Goal: Information Seeking & Learning: Learn about a topic

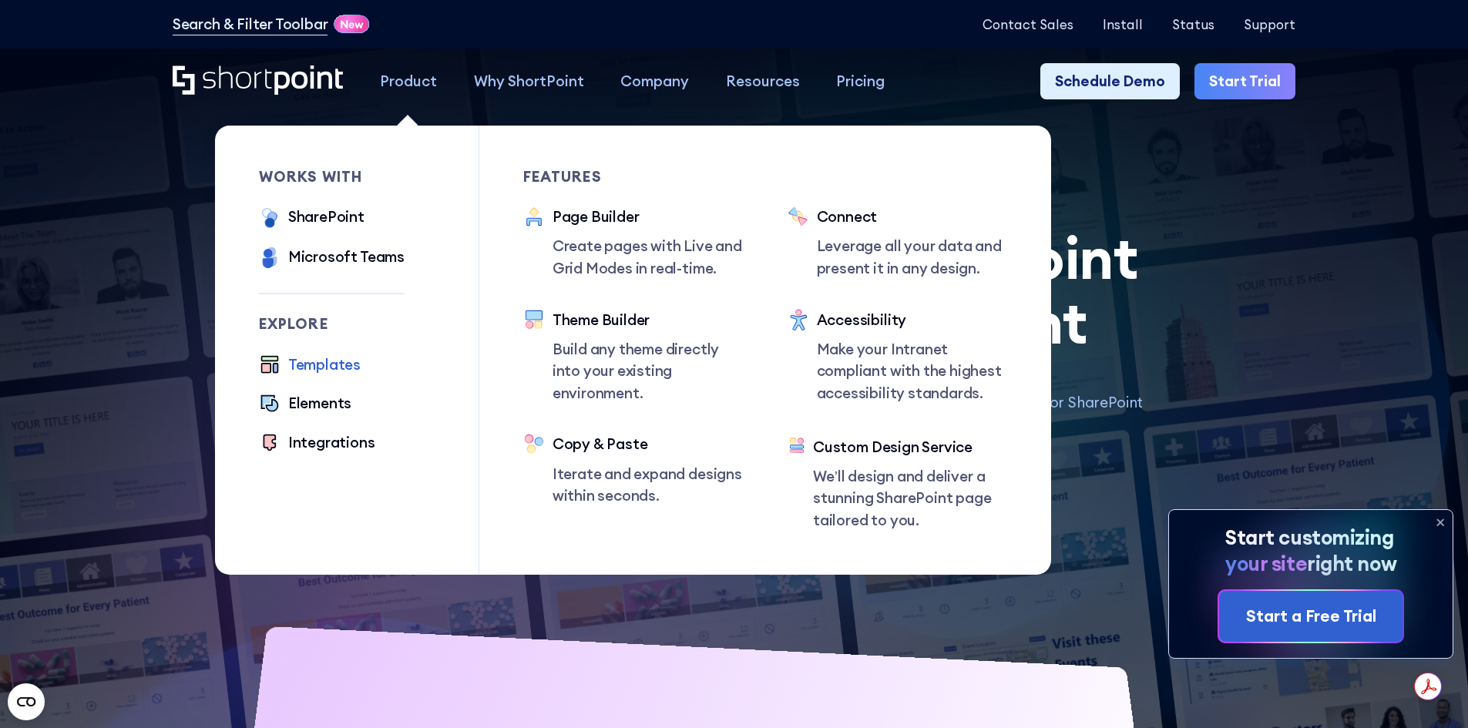
click at [305, 366] on div "Templates" at bounding box center [324, 365] width 72 height 22
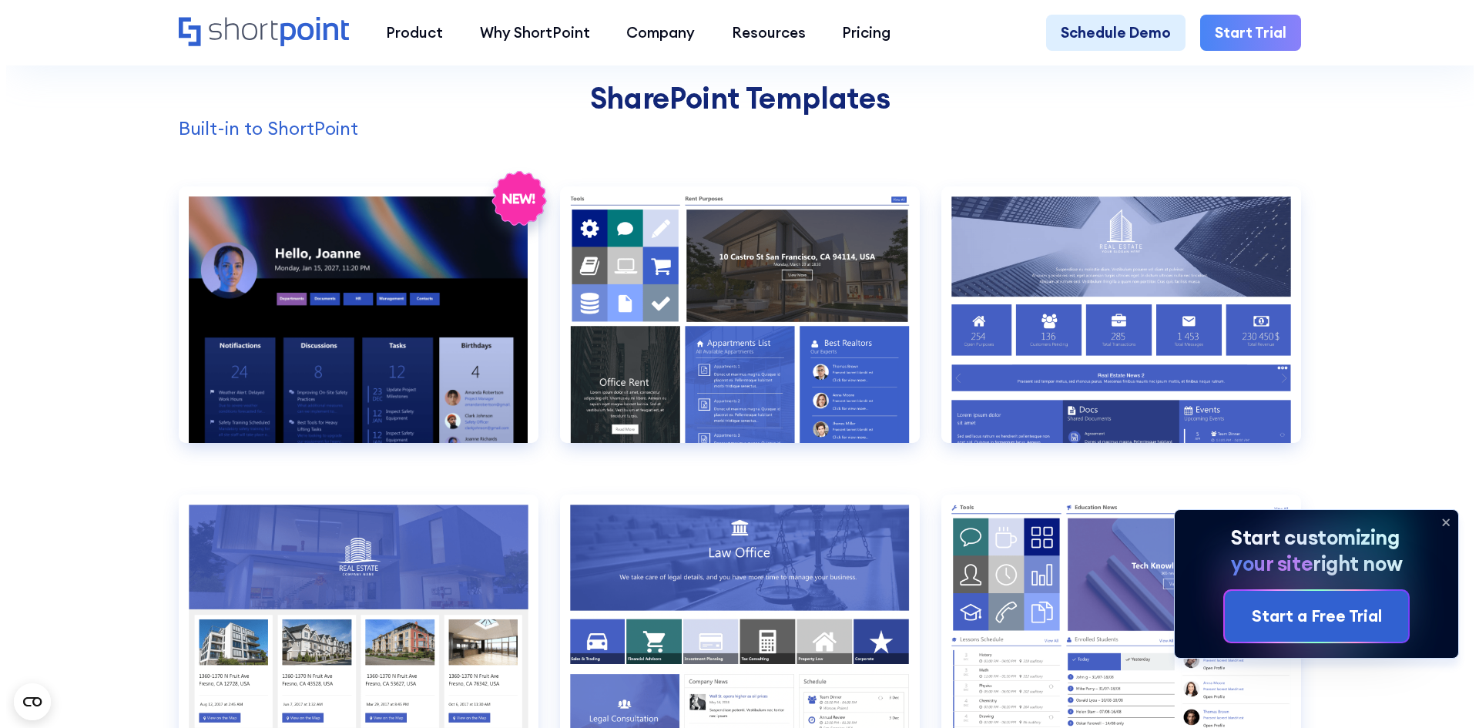
scroll to position [1695, 0]
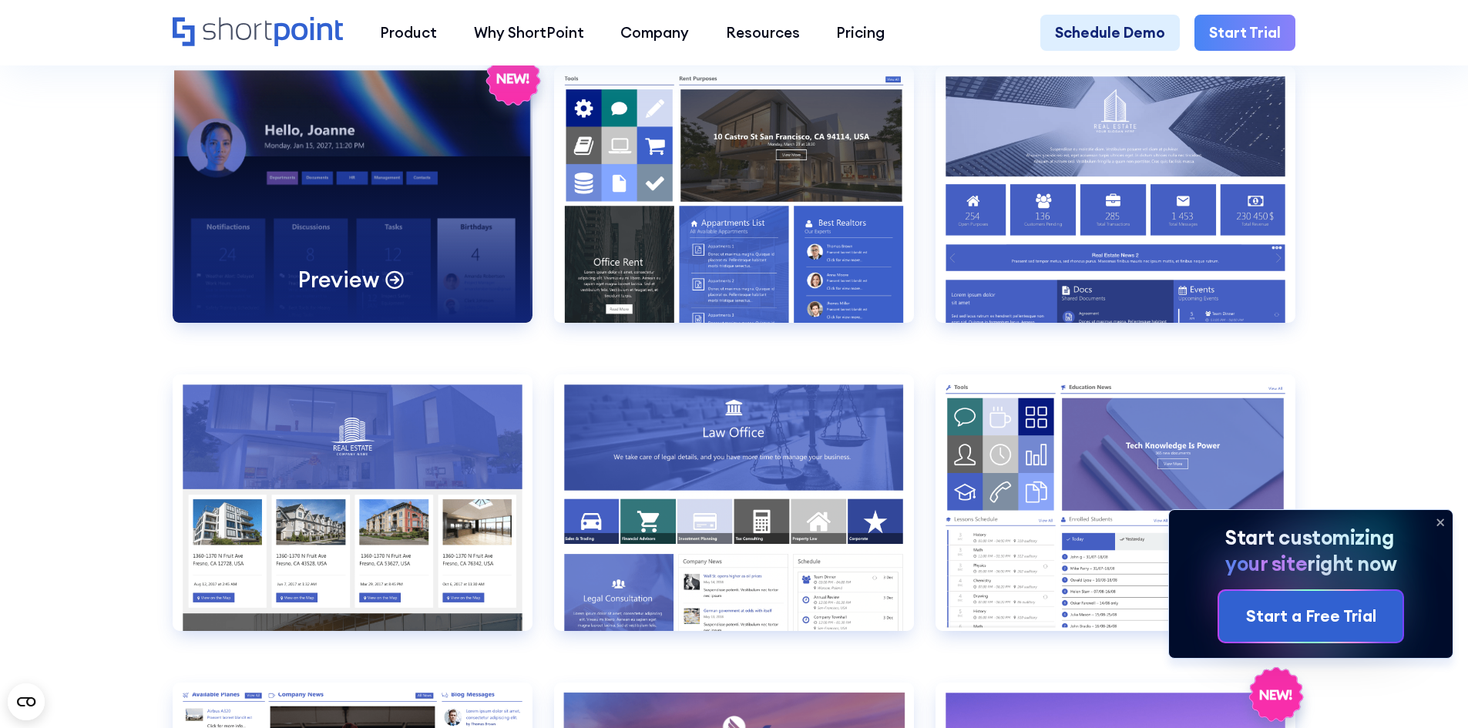
click at [330, 148] on div "Preview" at bounding box center [353, 194] width 360 height 257
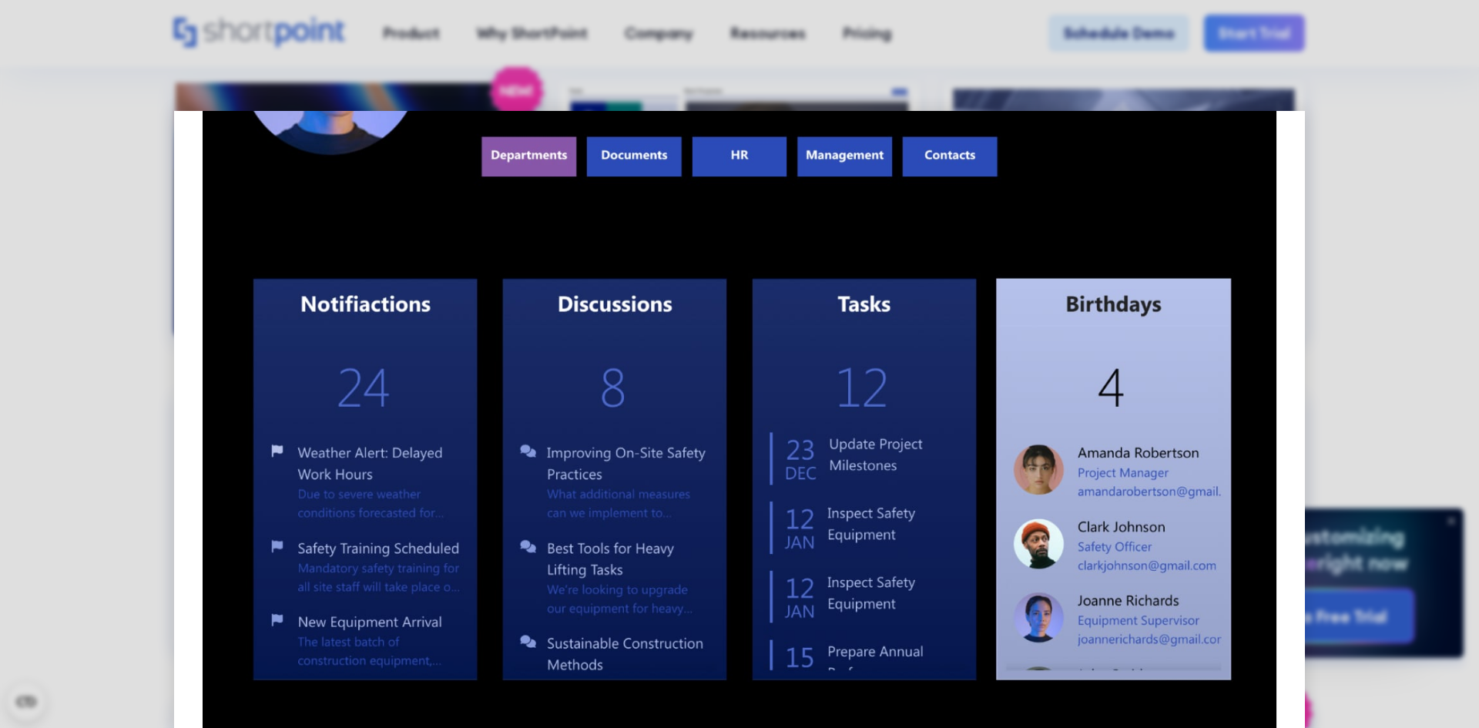
scroll to position [385, 0]
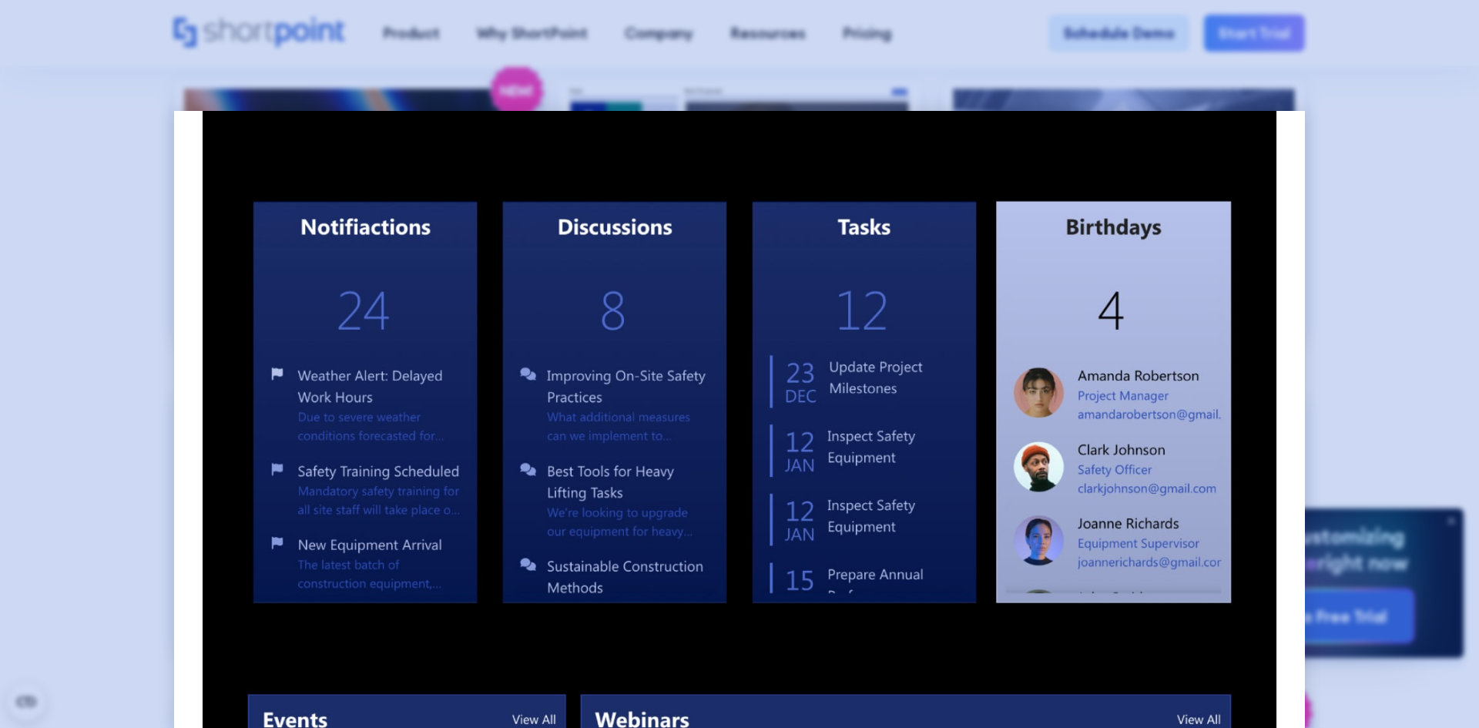
click at [1411, 154] on div at bounding box center [739, 364] width 1479 height 728
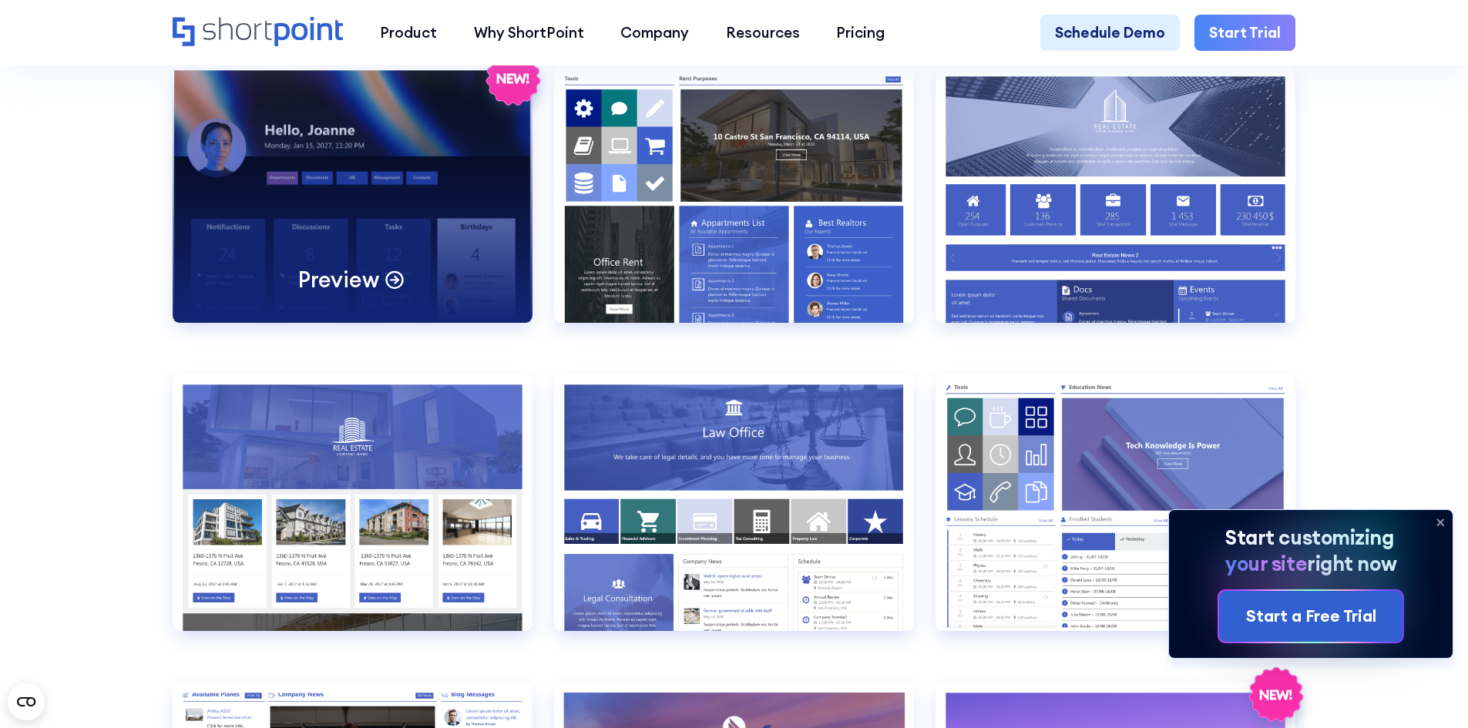
click at [357, 294] on p "Preview" at bounding box center [338, 279] width 80 height 29
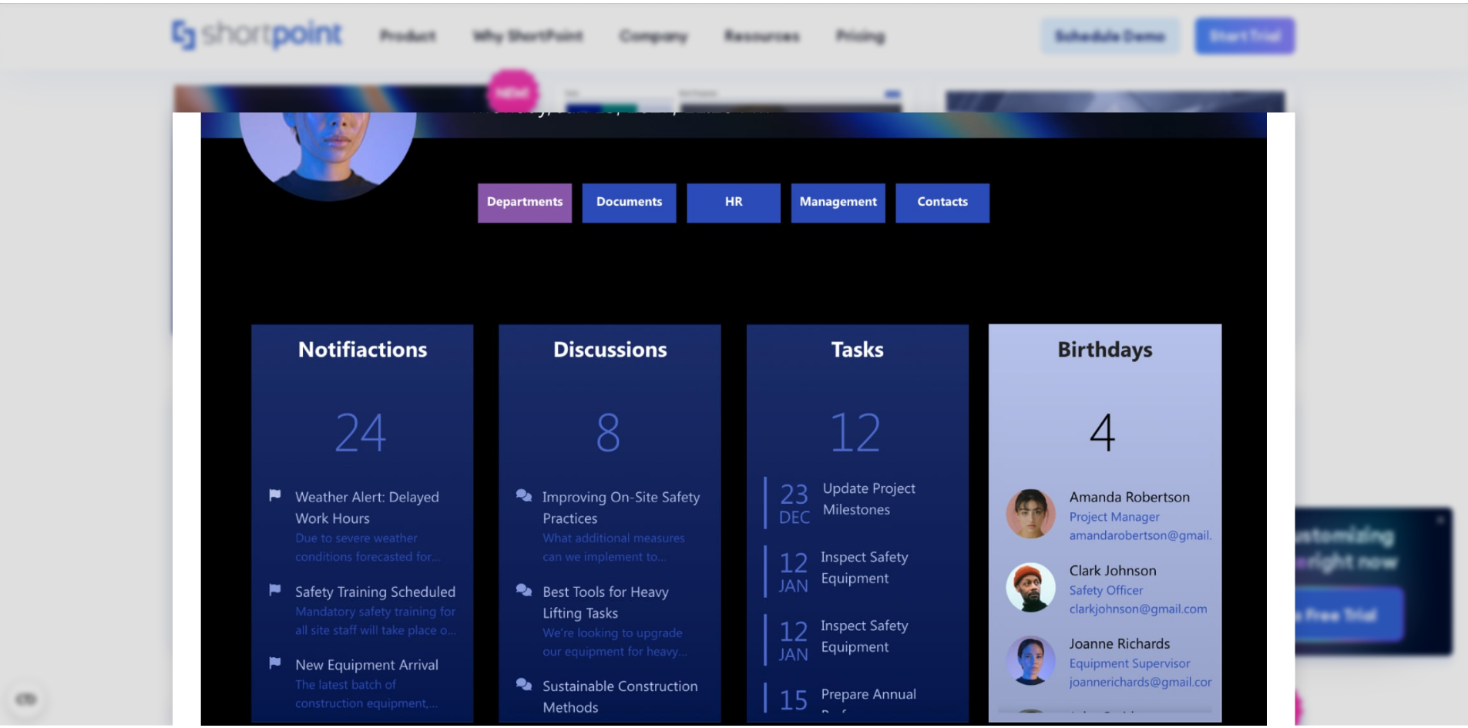
scroll to position [0, 0]
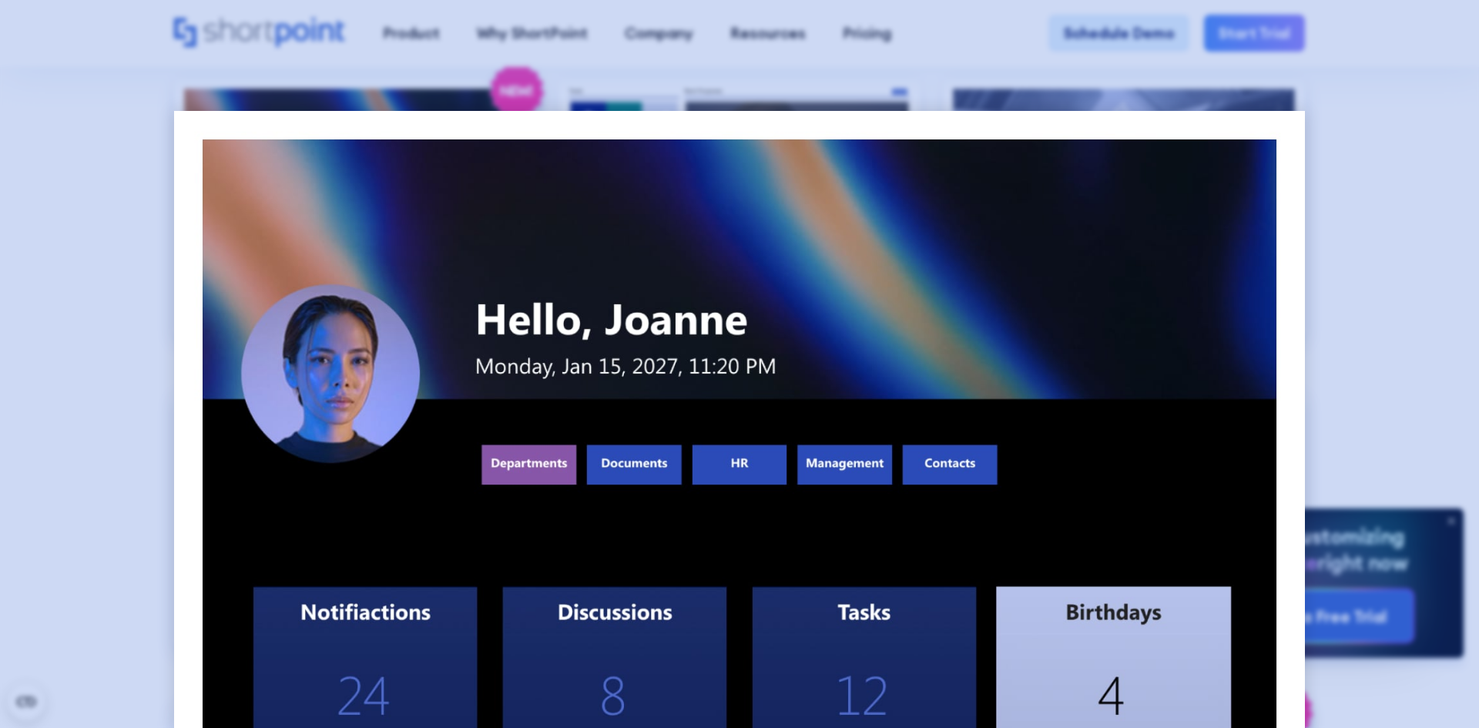
click at [1467, 334] on div at bounding box center [739, 364] width 1479 height 728
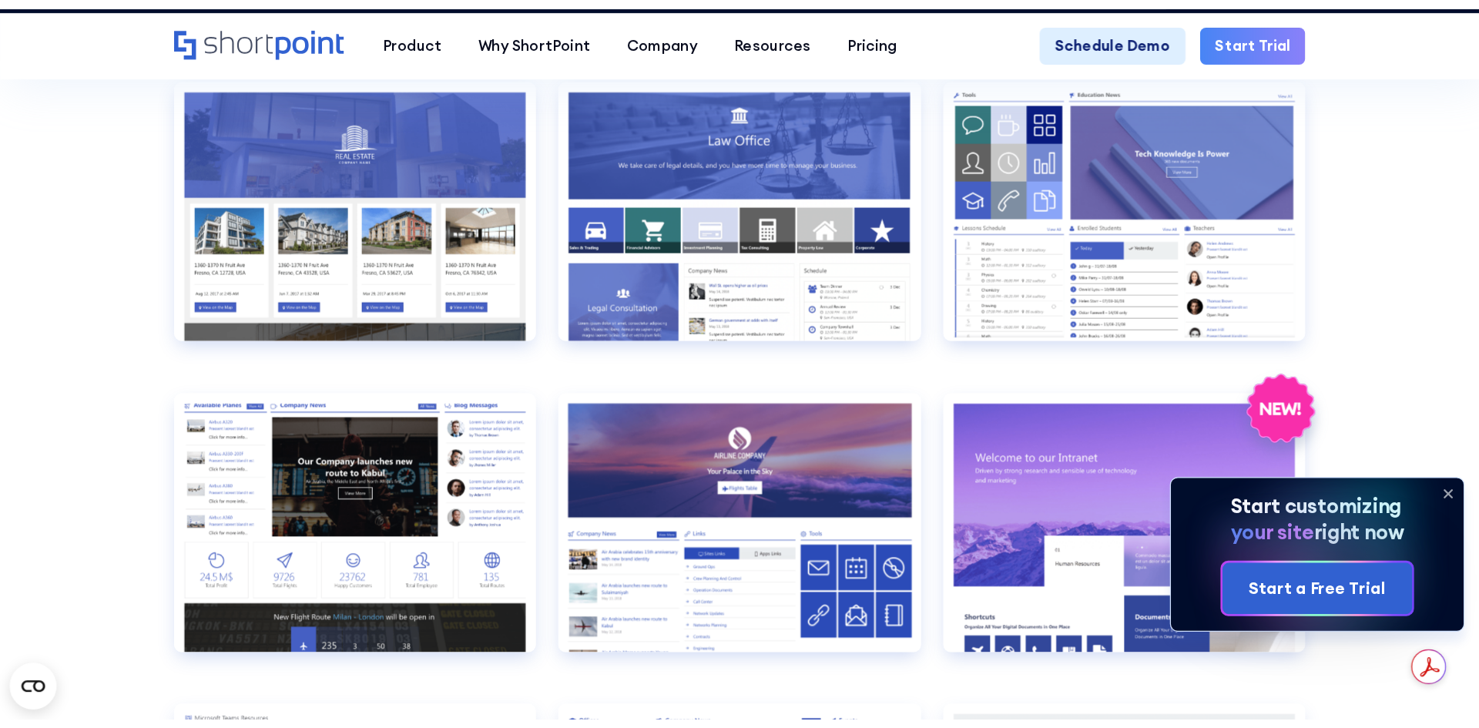
scroll to position [1569, 0]
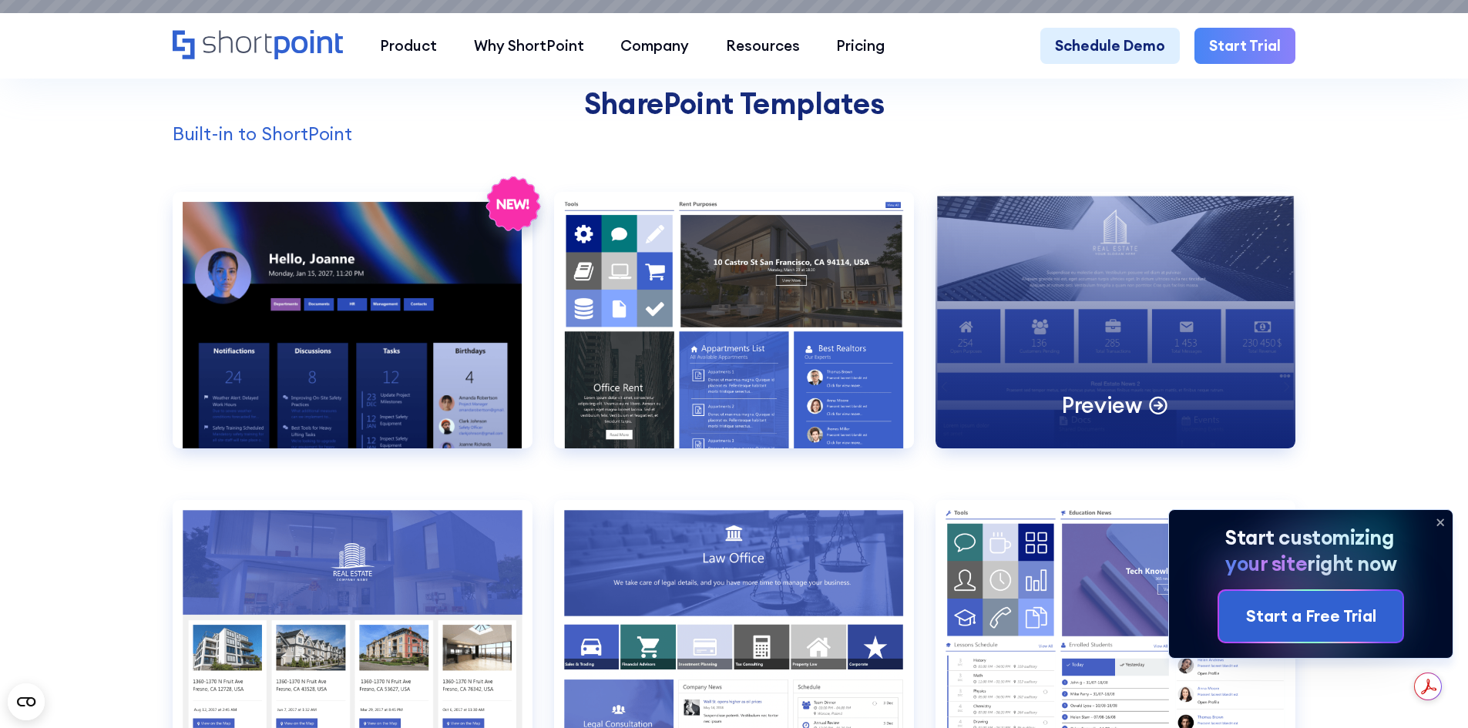
click at [1110, 412] on p "Preview" at bounding box center [1102, 405] width 80 height 29
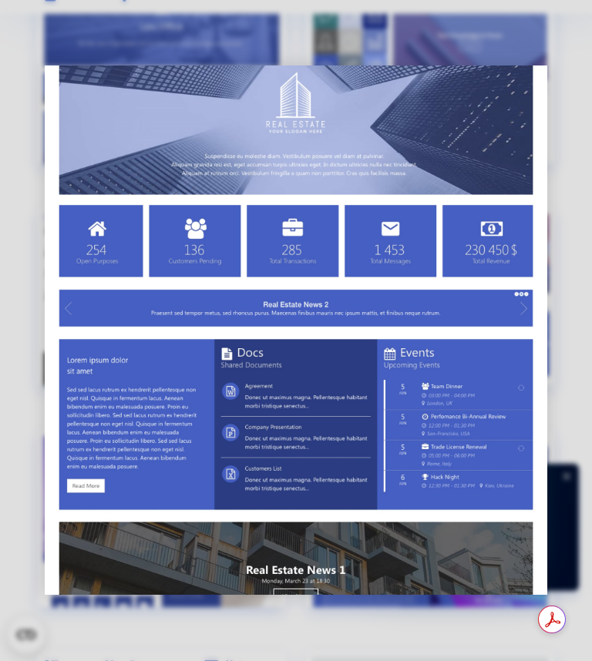
scroll to position [0, 0]
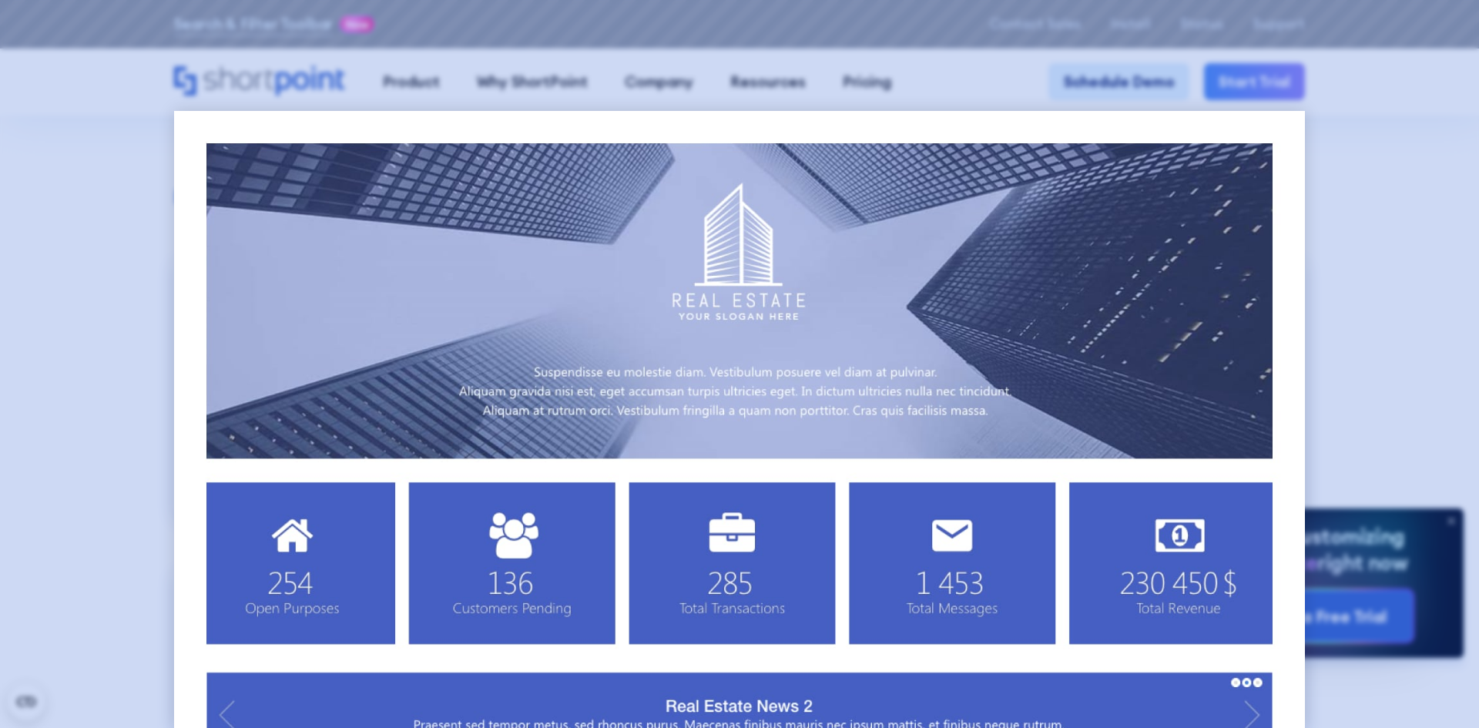
click at [1398, 158] on div at bounding box center [739, 364] width 1479 height 728
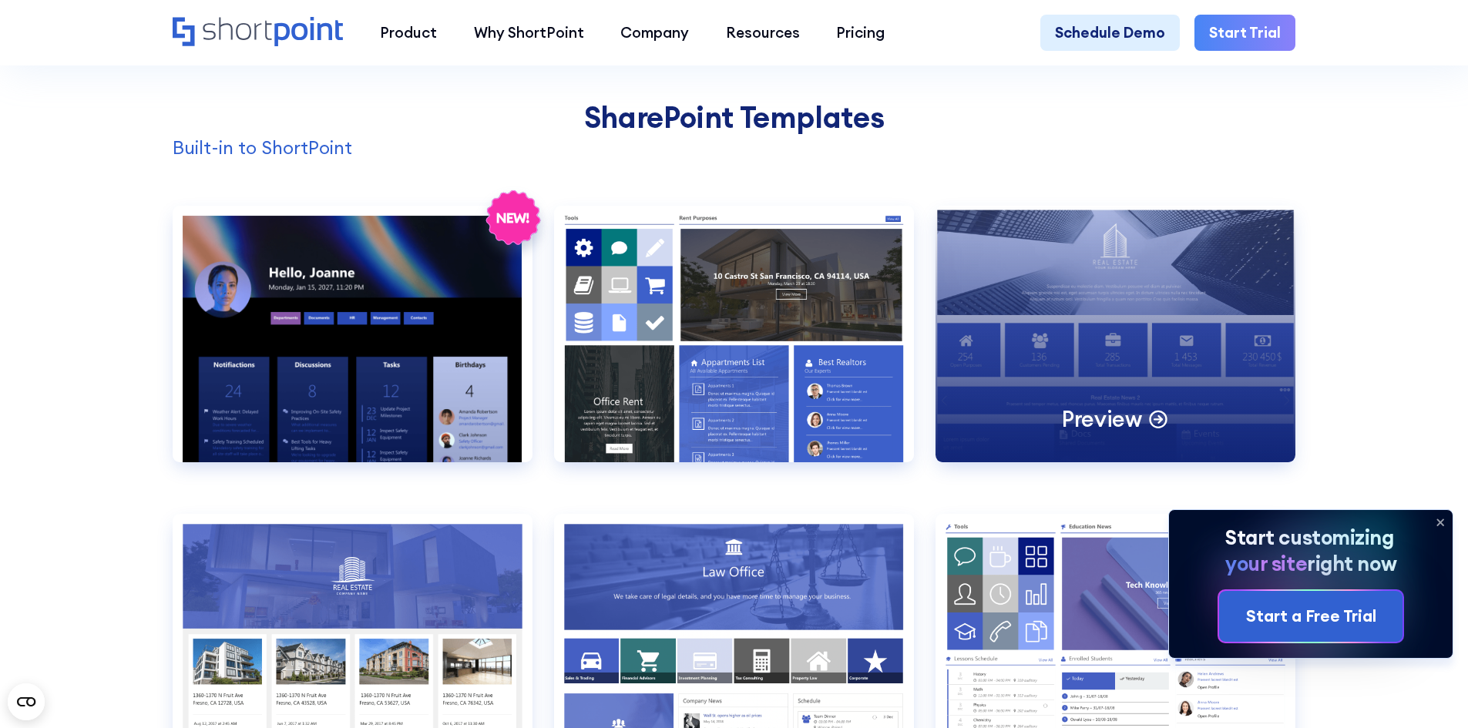
scroll to position [1518, 0]
